Goal: Book appointment/travel/reservation

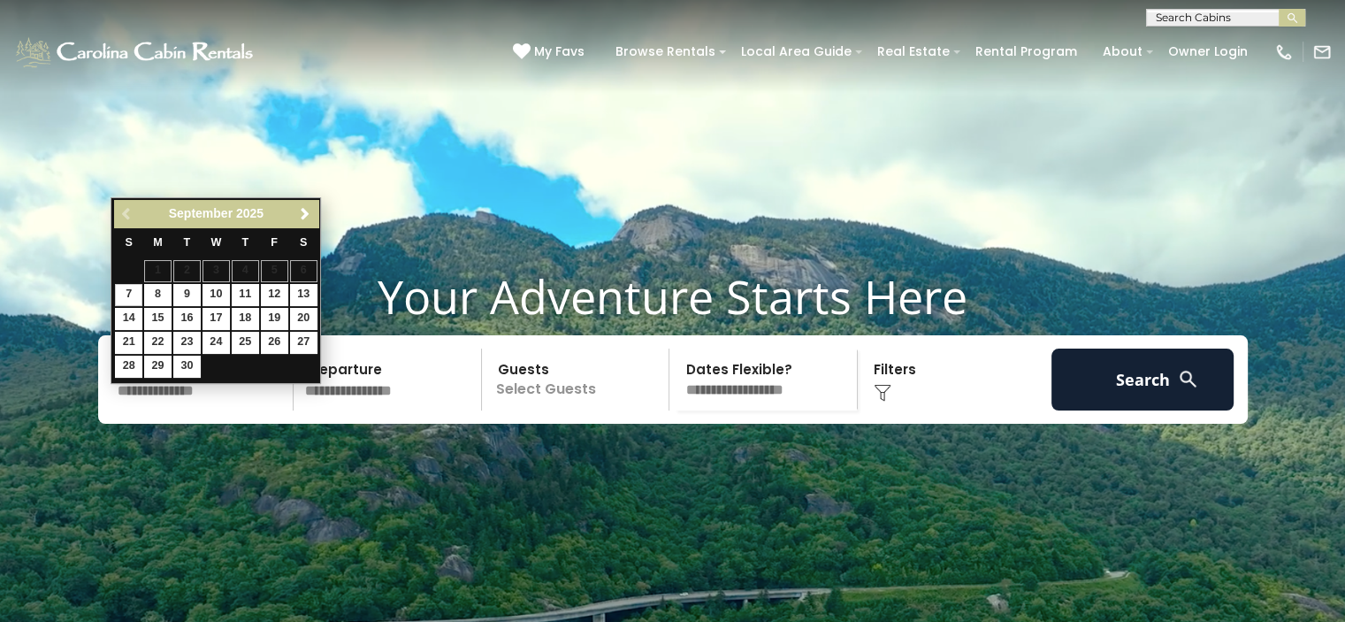
click at [304, 214] on span "Next" at bounding box center [305, 214] width 14 height 14
click at [301, 299] on link "11" at bounding box center [303, 295] width 27 height 22
type input "********"
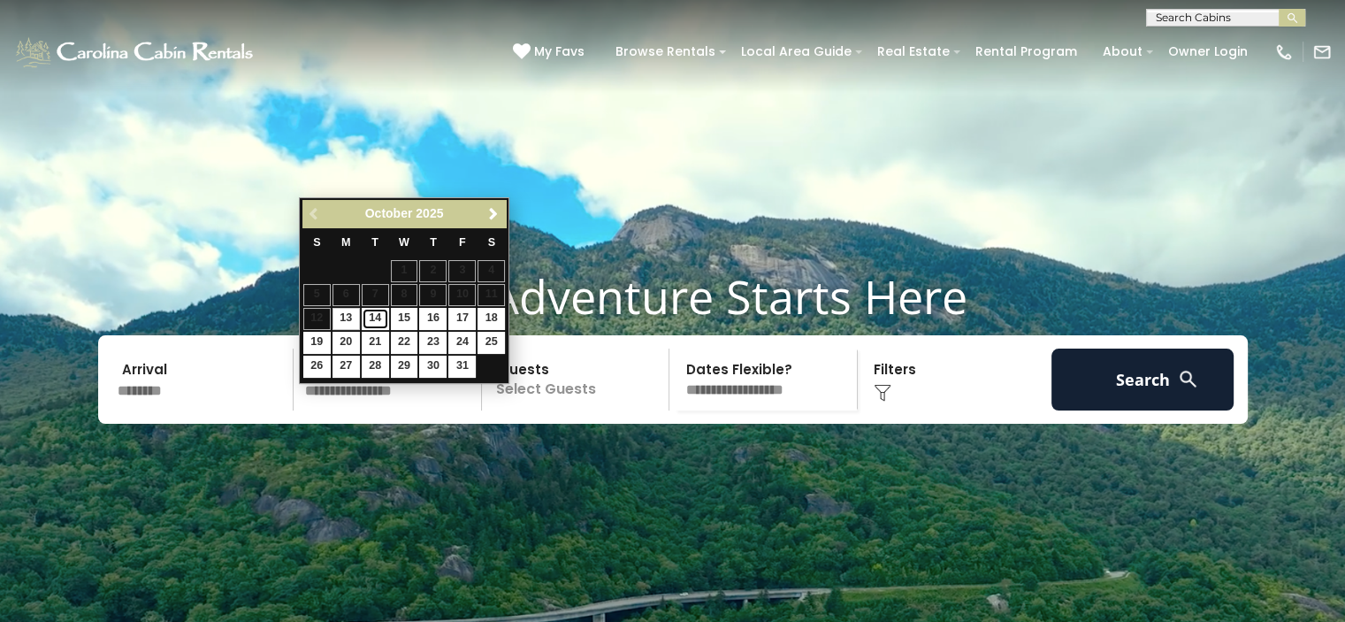
click at [375, 317] on link "14" at bounding box center [375, 319] width 27 height 22
type input "********"
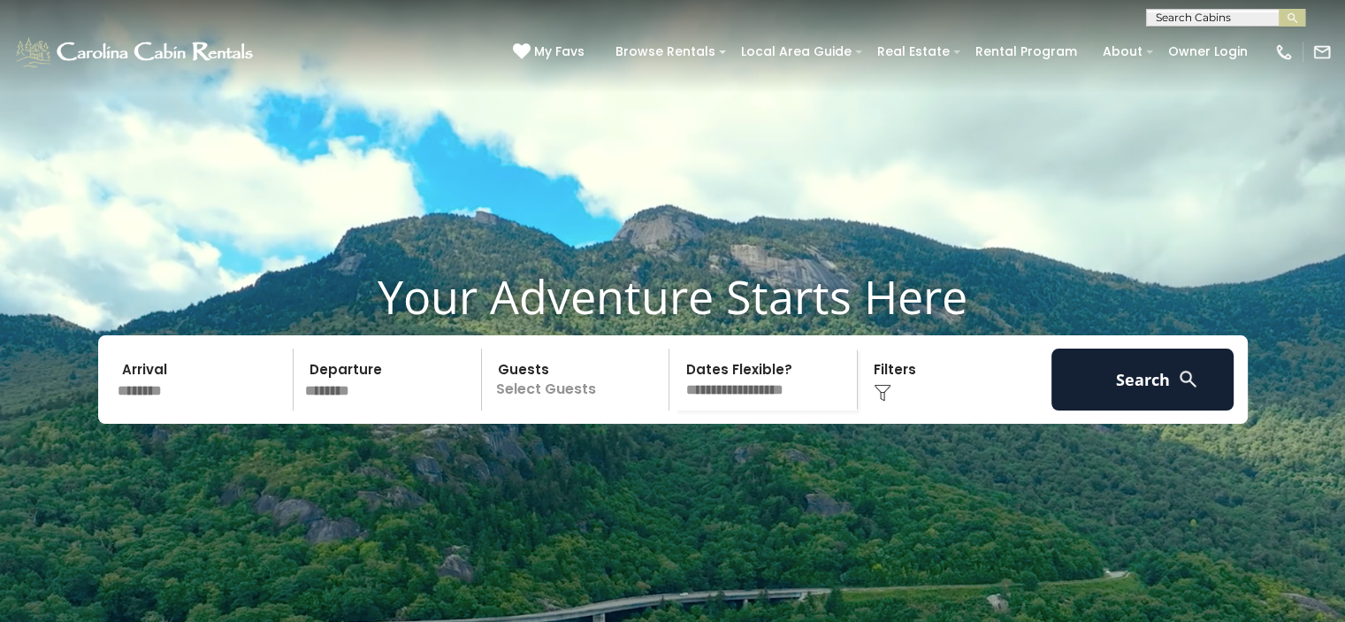
click at [881, 401] on img at bounding box center [883, 393] width 18 height 18
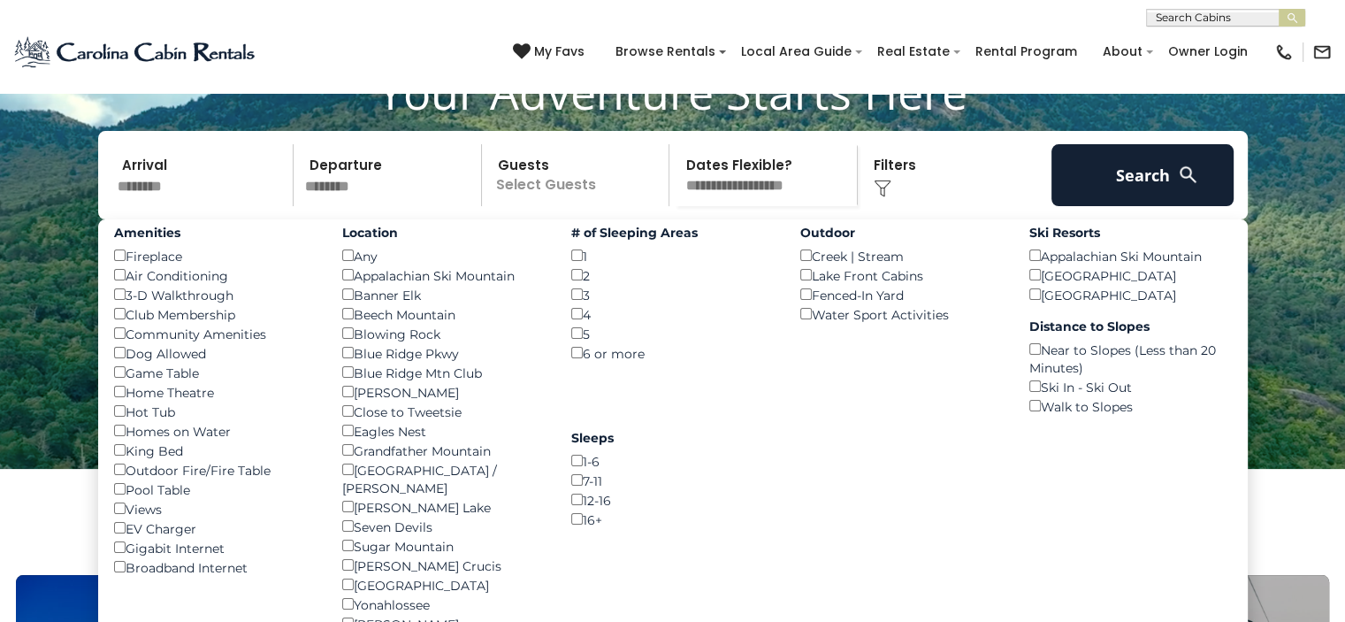
scroll to position [206, 0]
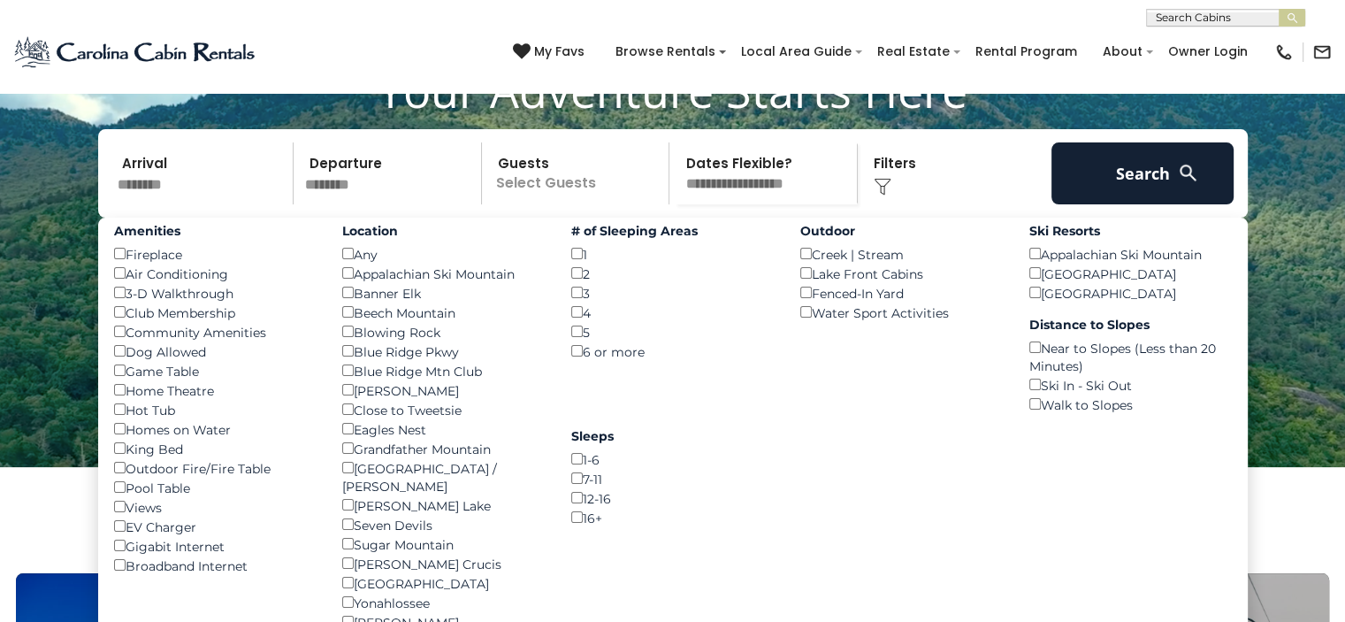
click at [74, 379] on video at bounding box center [672, 130] width 1345 height 673
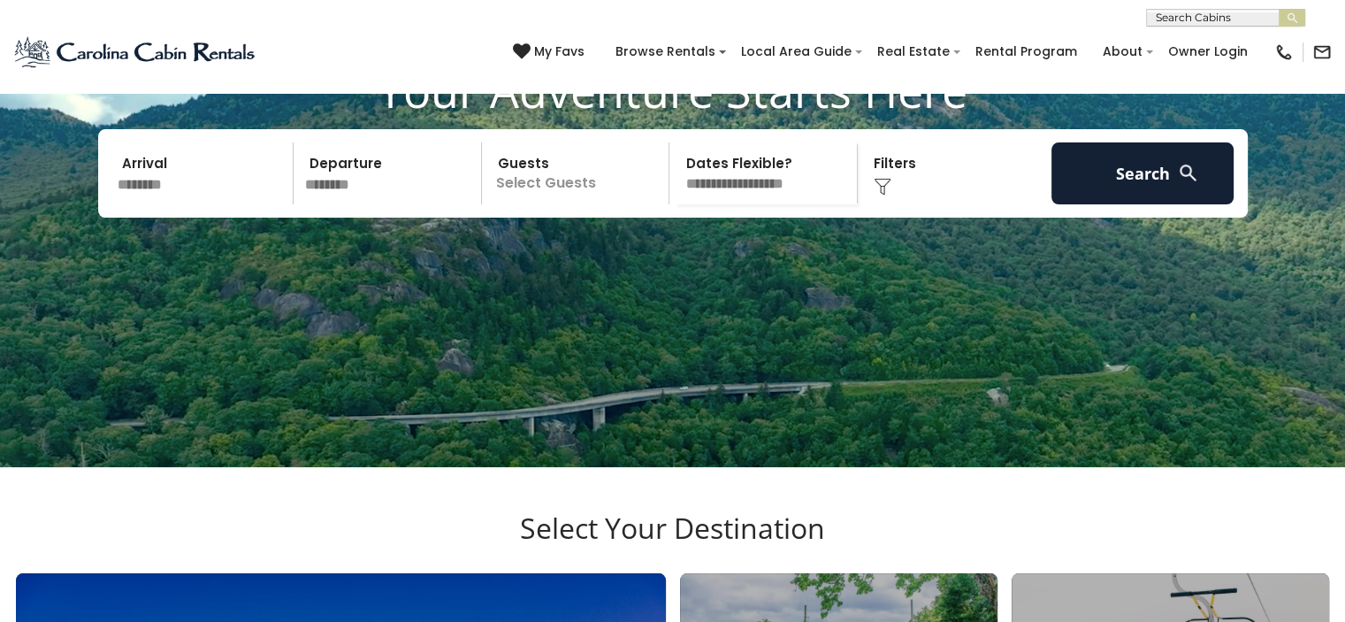
click at [898, 204] on div "Click to Choose" at bounding box center [954, 173] width 183 height 62
click at [867, 204] on div "Click to Choose" at bounding box center [954, 173] width 183 height 62
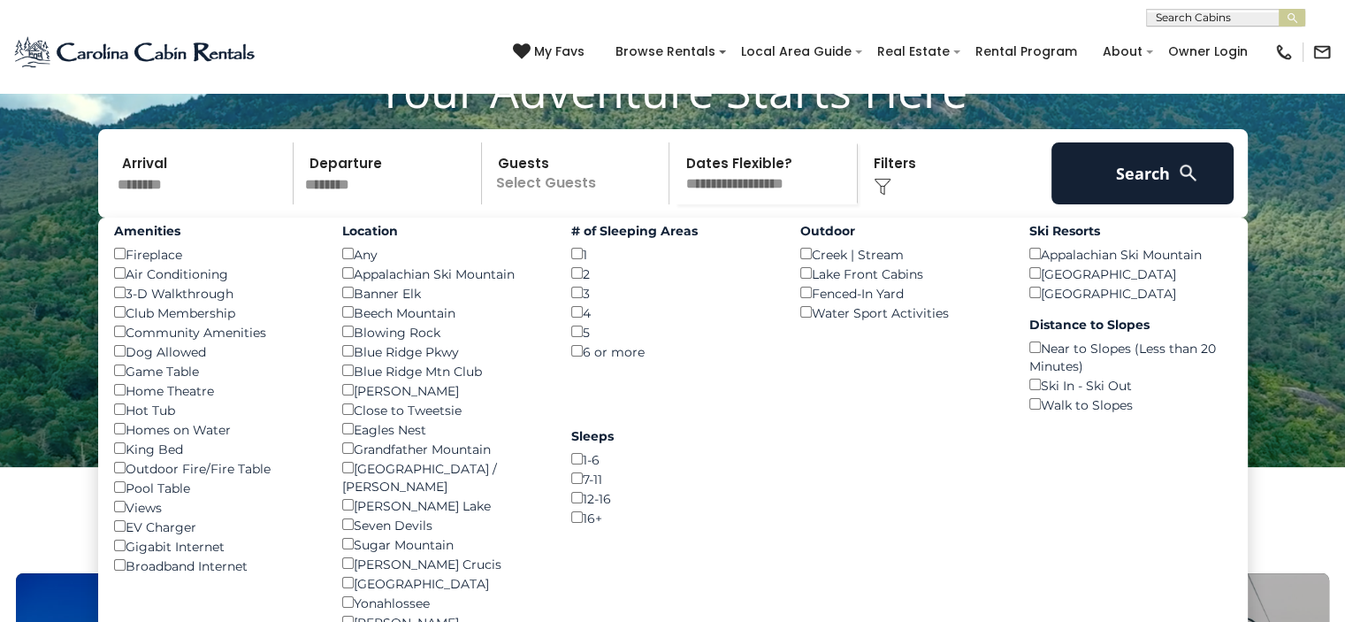
click at [148, 497] on div "Pool Table ()" at bounding box center [215, 486] width 202 height 19
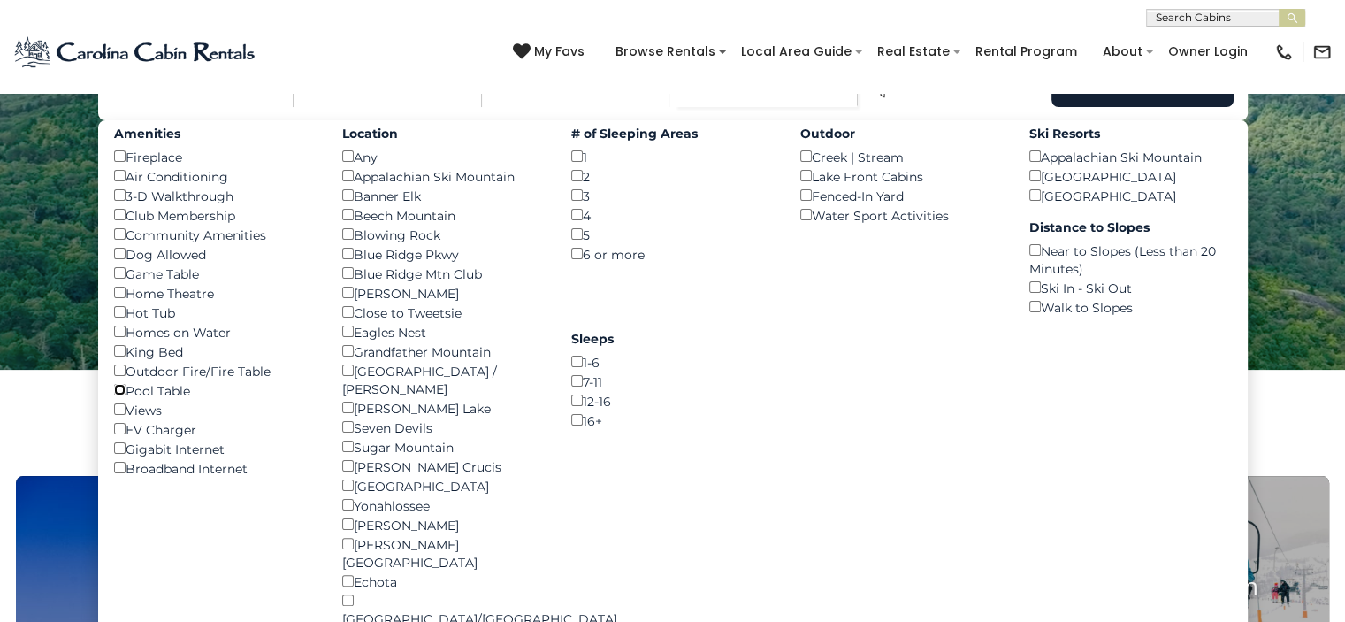
scroll to position [308, 0]
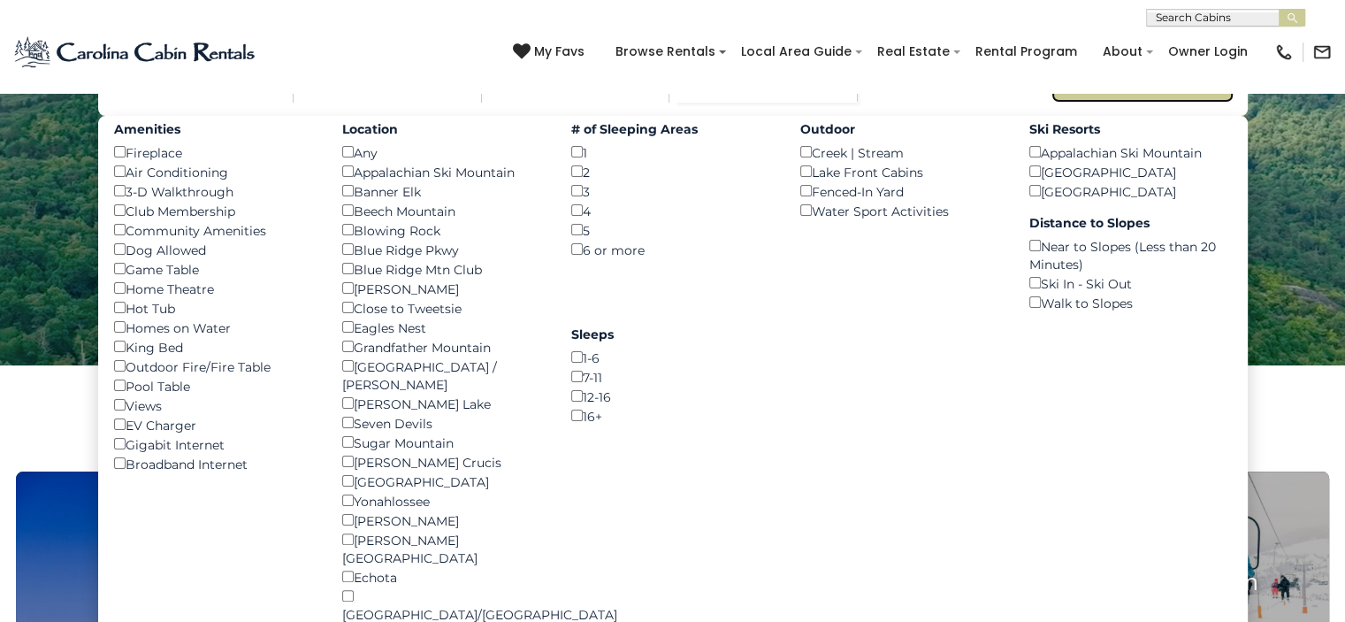
click at [1136, 103] on button "Search" at bounding box center [1142, 72] width 183 height 62
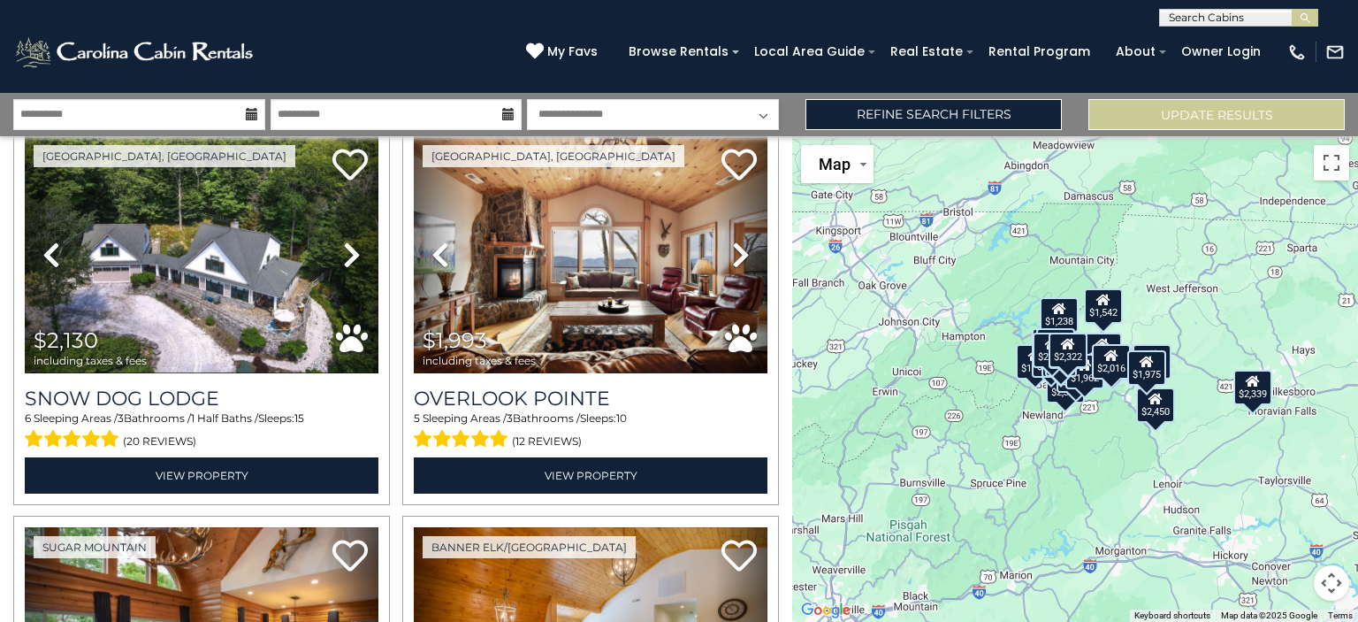
scroll to position [859, 0]
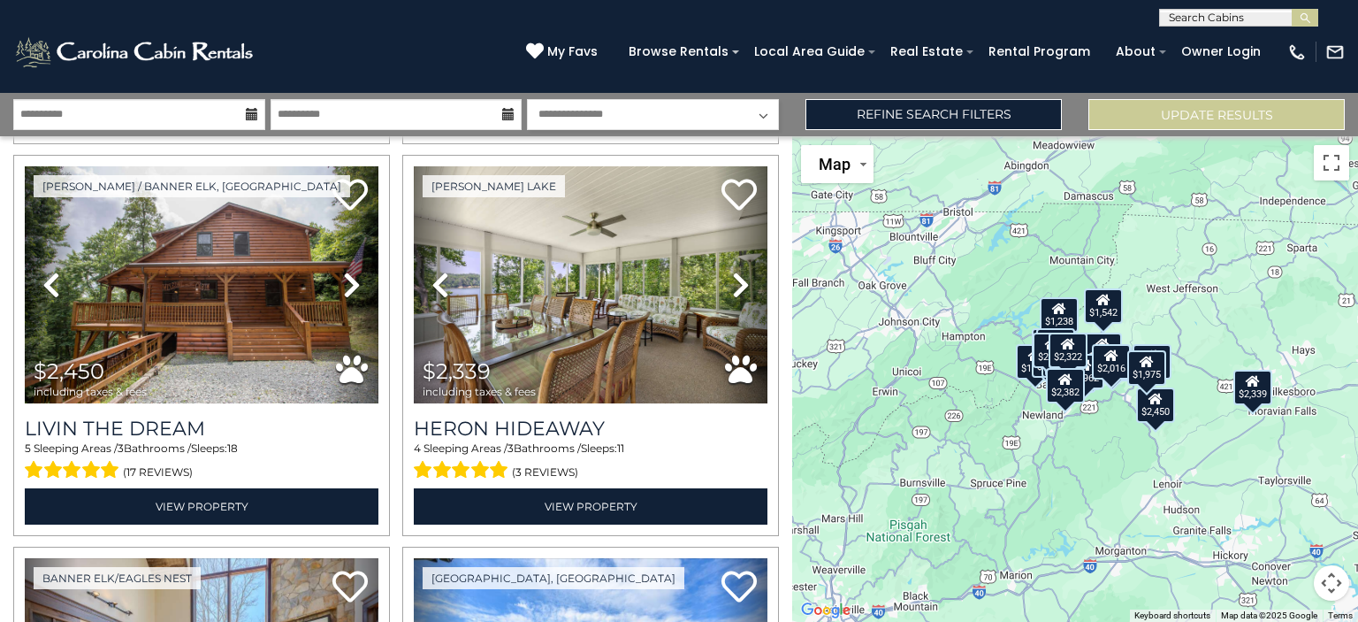
scroll to position [1996, 0]
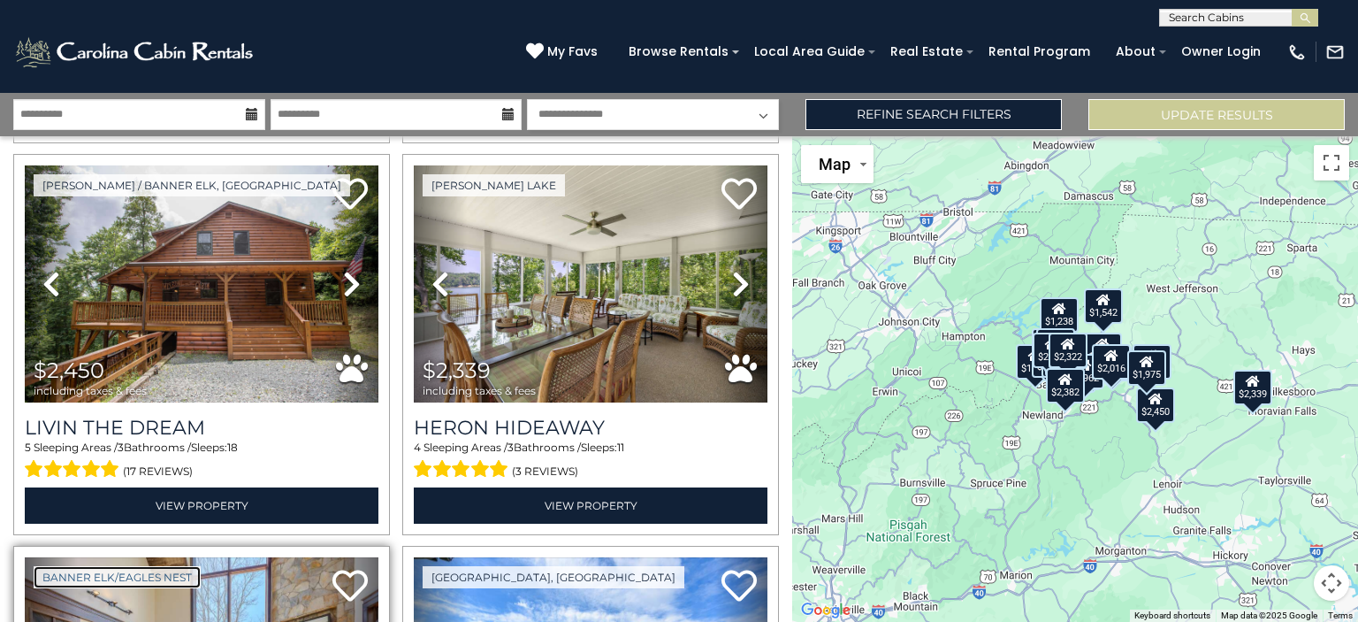
click at [80, 569] on link "Banner Elk/Eagles Nest" at bounding box center [117, 577] width 167 height 22
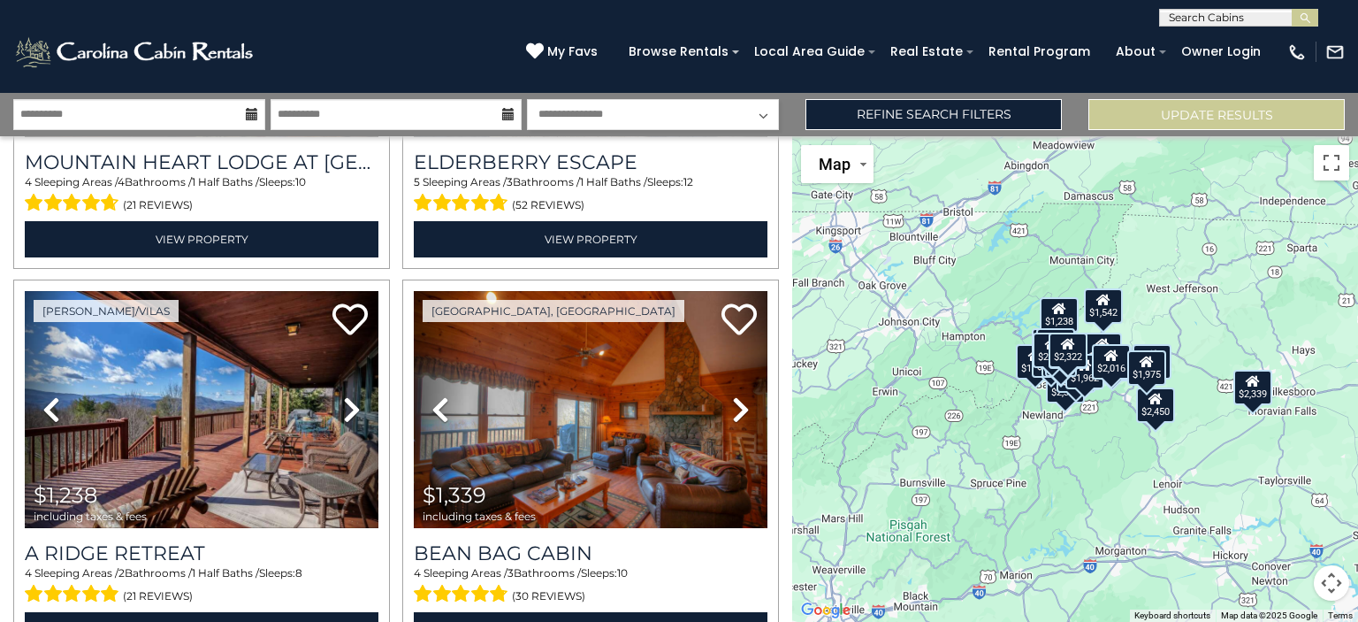
scroll to position [2653, 0]
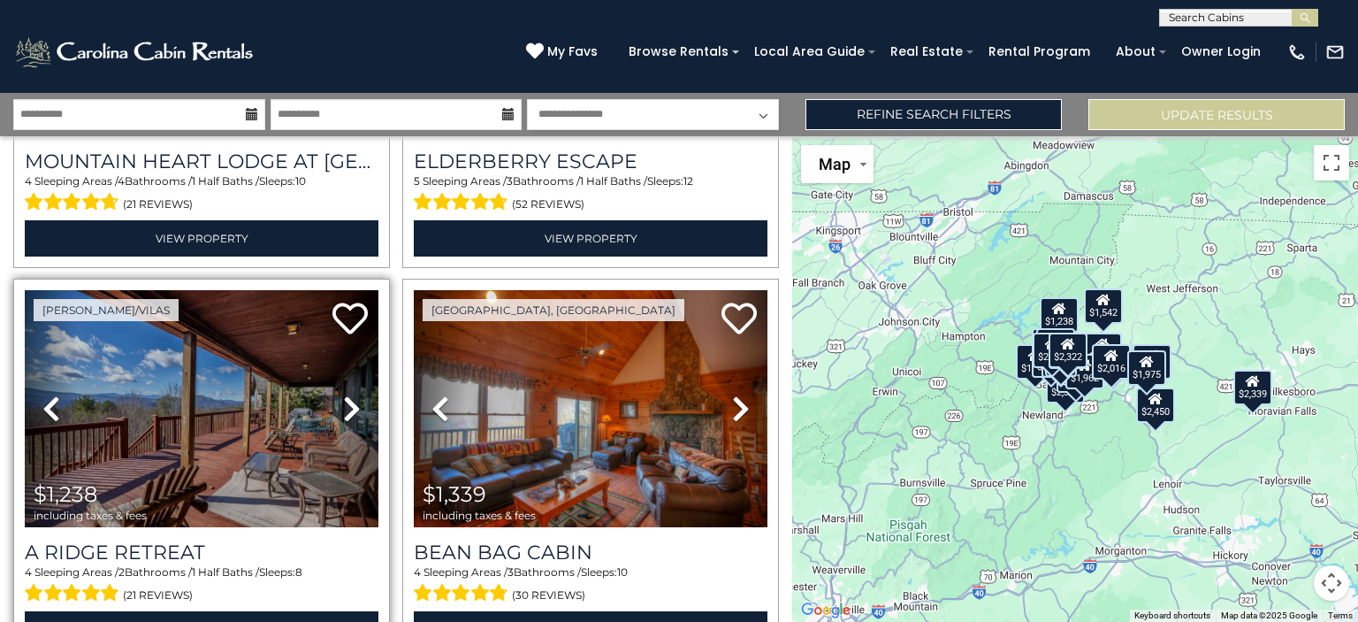
click at [345, 394] on icon at bounding box center [352, 408] width 18 height 28
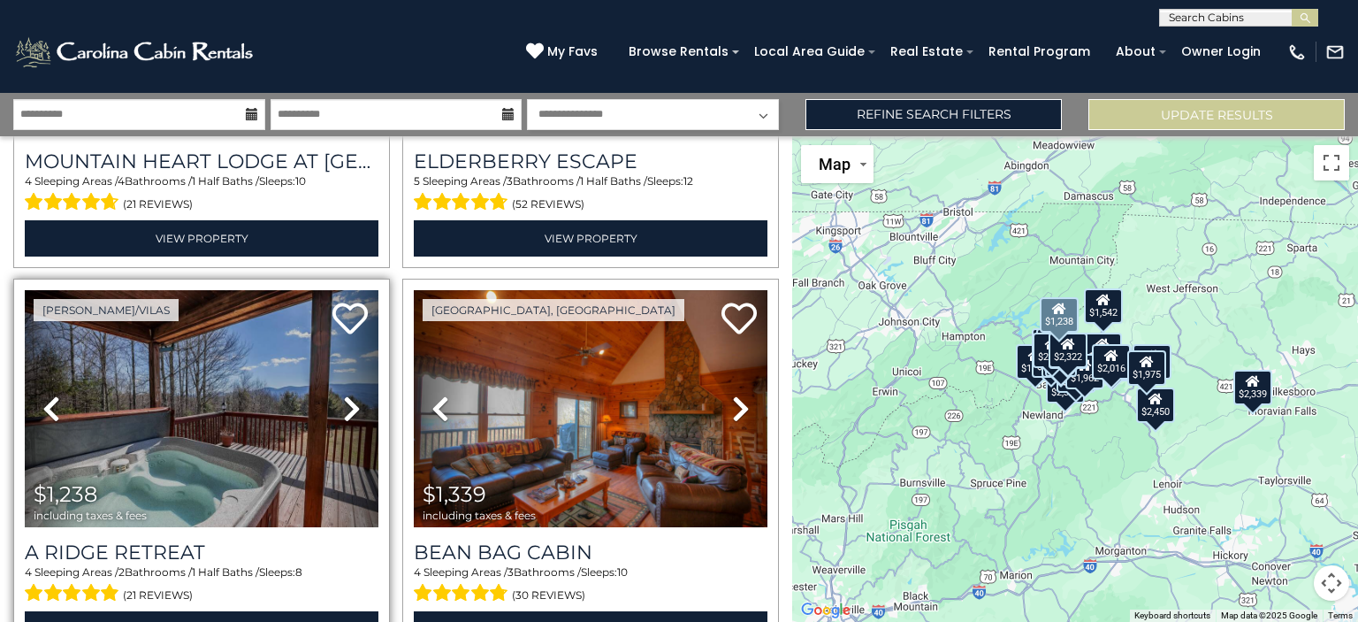
click at [345, 394] on icon at bounding box center [352, 408] width 18 height 28
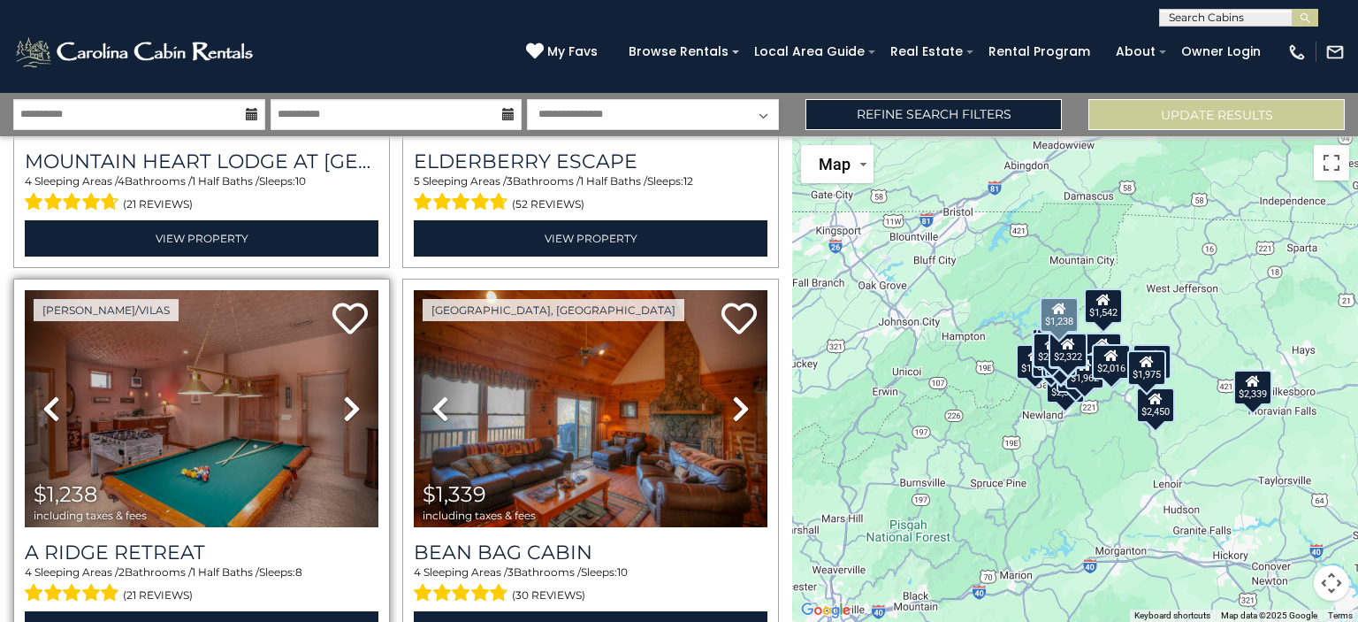
click at [345, 394] on icon at bounding box center [352, 408] width 18 height 28
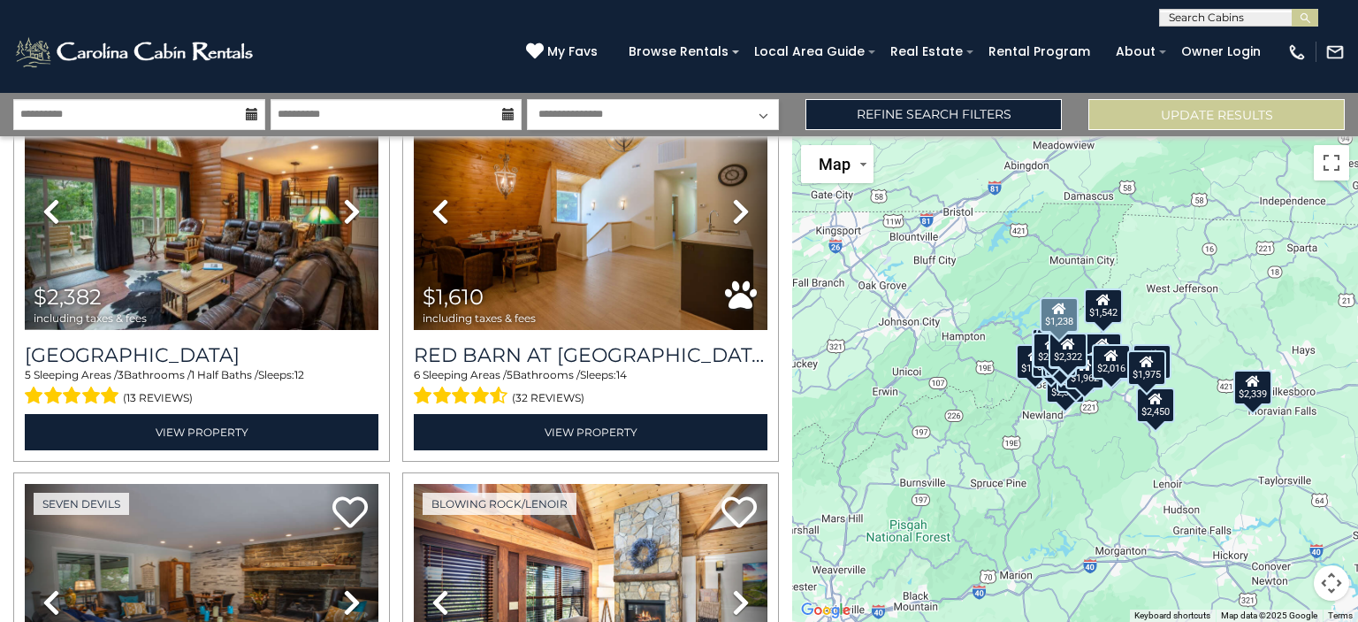
scroll to position [1284, 0]
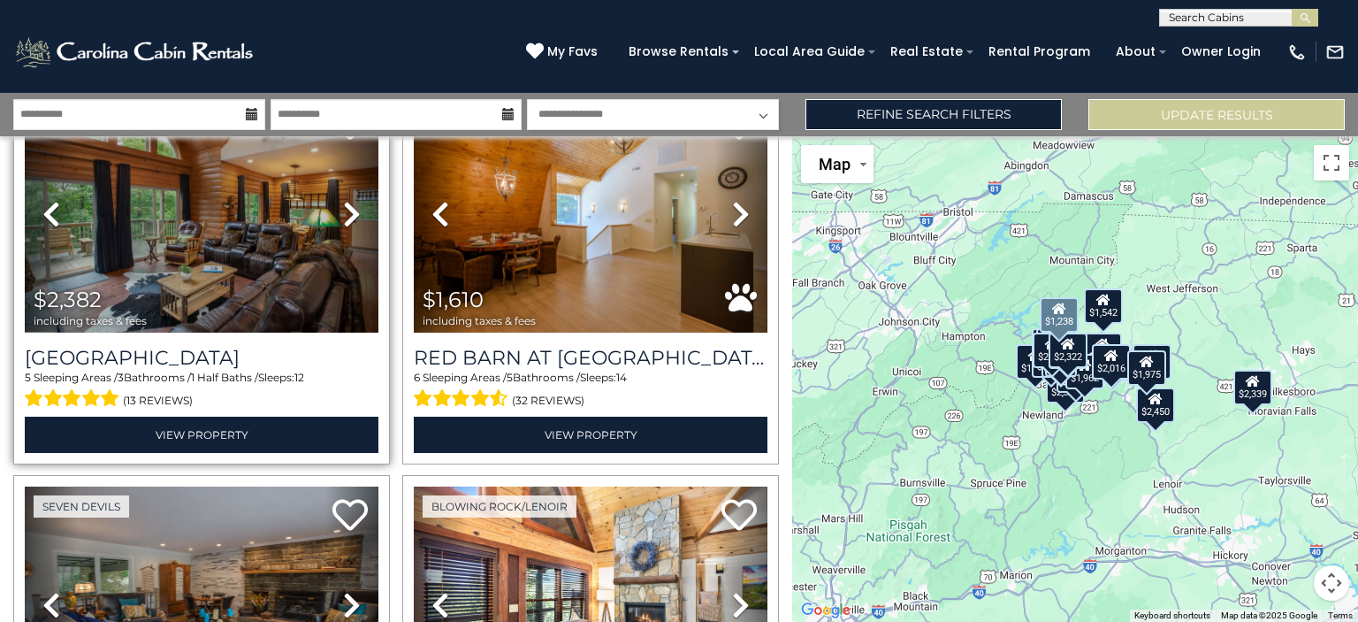
click at [33, 263] on link "Previous" at bounding box center [51, 213] width 53 height 237
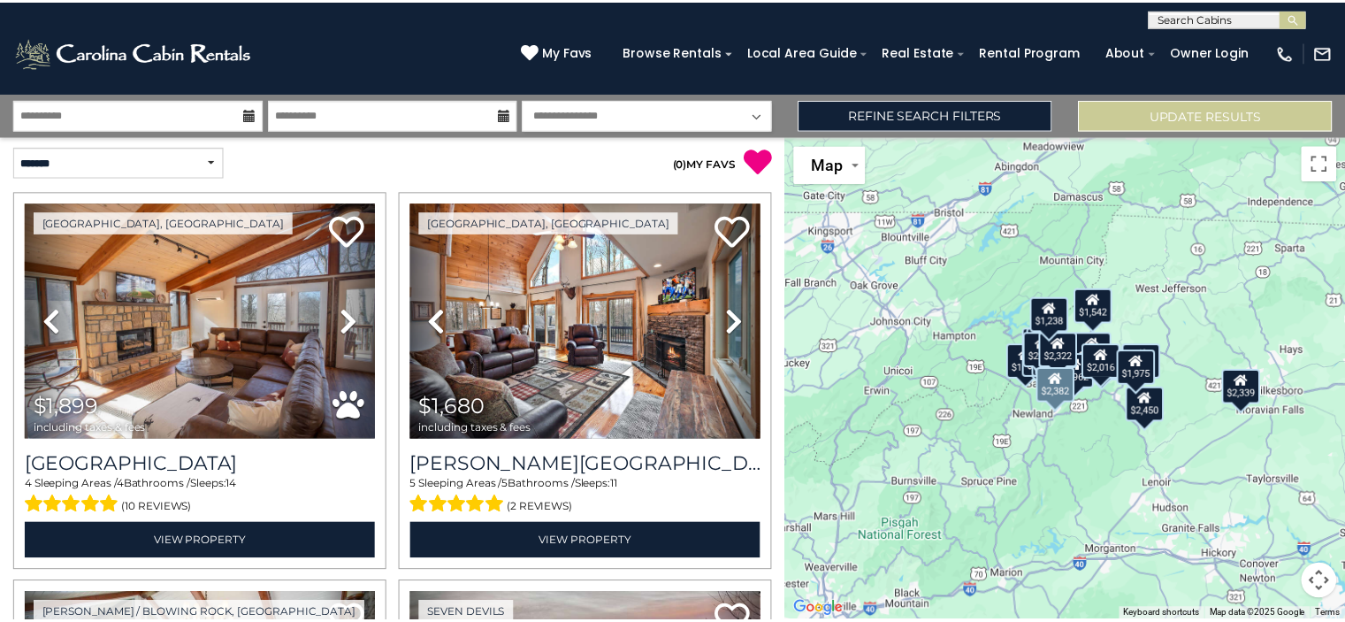
scroll to position [0, 0]
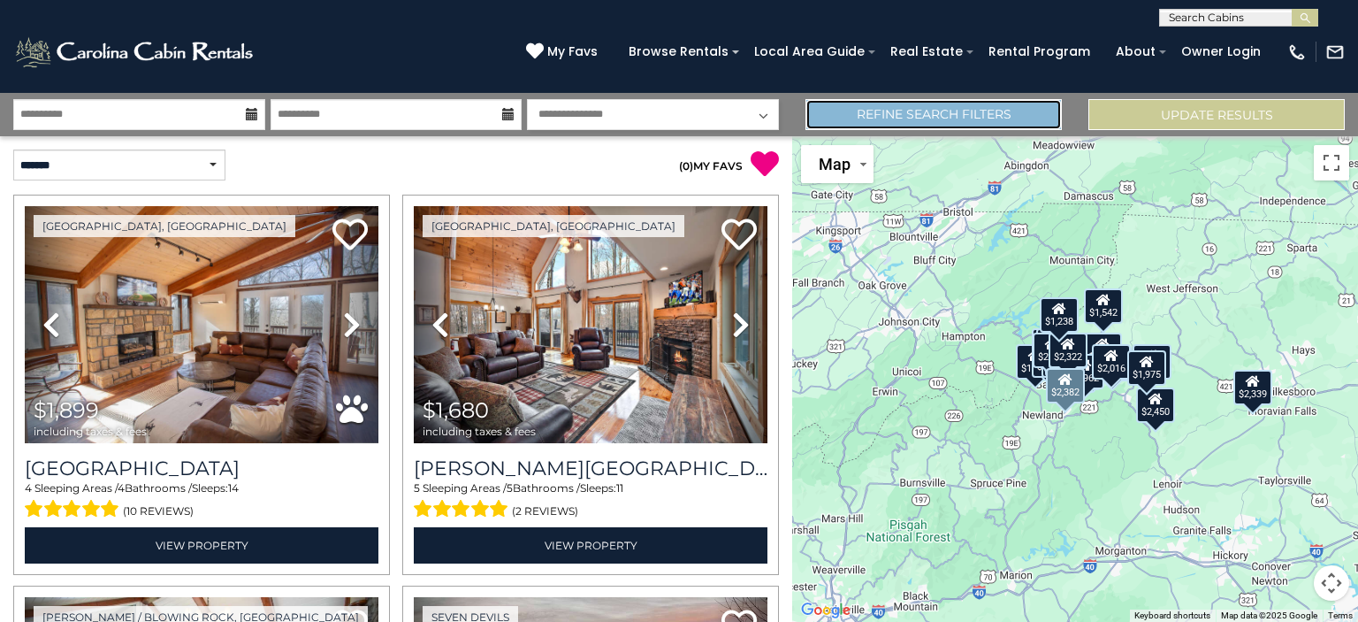
click at [939, 106] on link "Refine Search Filters" at bounding box center [933, 114] width 256 height 31
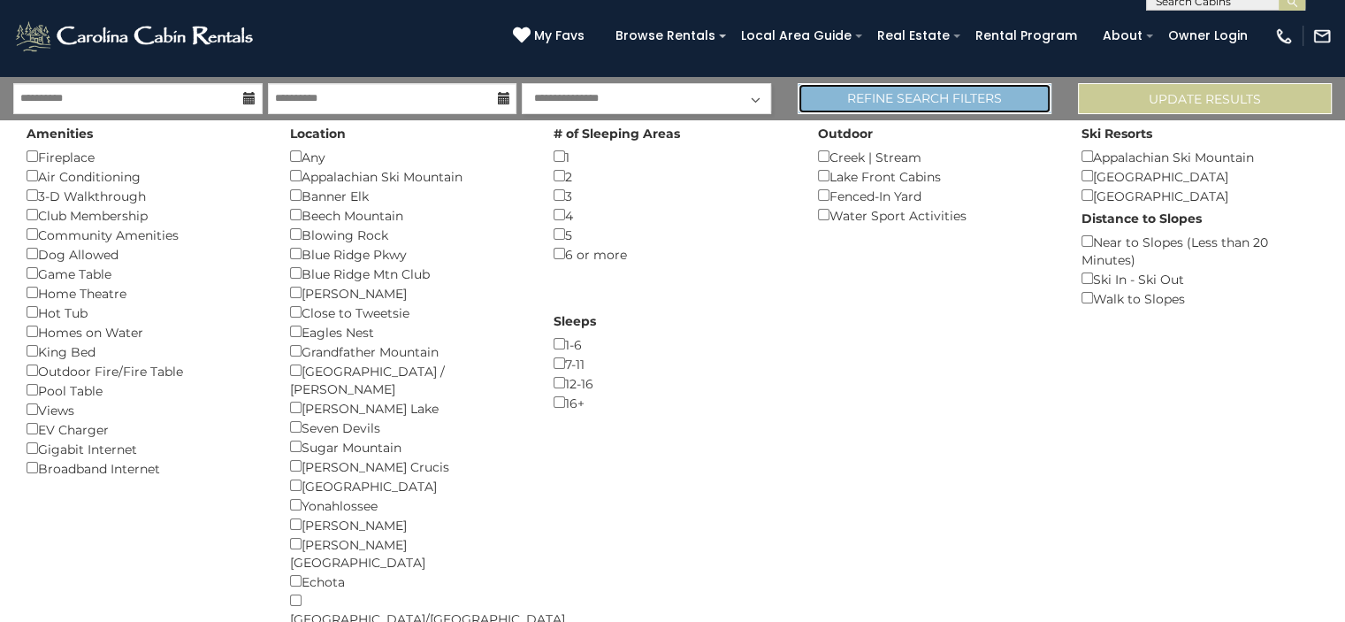
scroll to position [12, 0]
